Goal: Transaction & Acquisition: Obtain resource

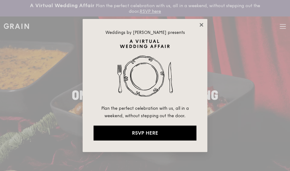
click at [201, 24] on icon at bounding box center [201, 25] width 6 height 6
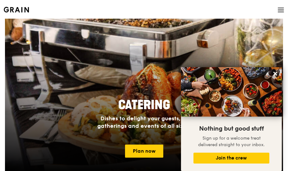
scroll to position [532, 0]
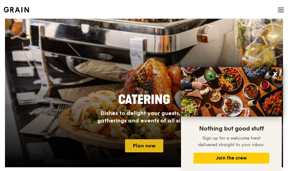
click at [147, 144] on link "Plan now" at bounding box center [144, 146] width 38 height 13
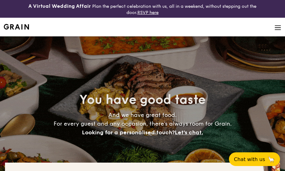
select select
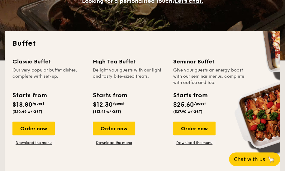
scroll to position [132, 0]
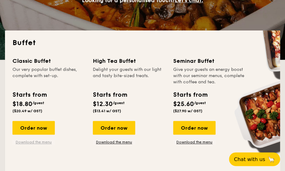
click at [42, 142] on link "Download the menu" at bounding box center [33, 142] width 42 height 5
